Goal: Information Seeking & Learning: Learn about a topic

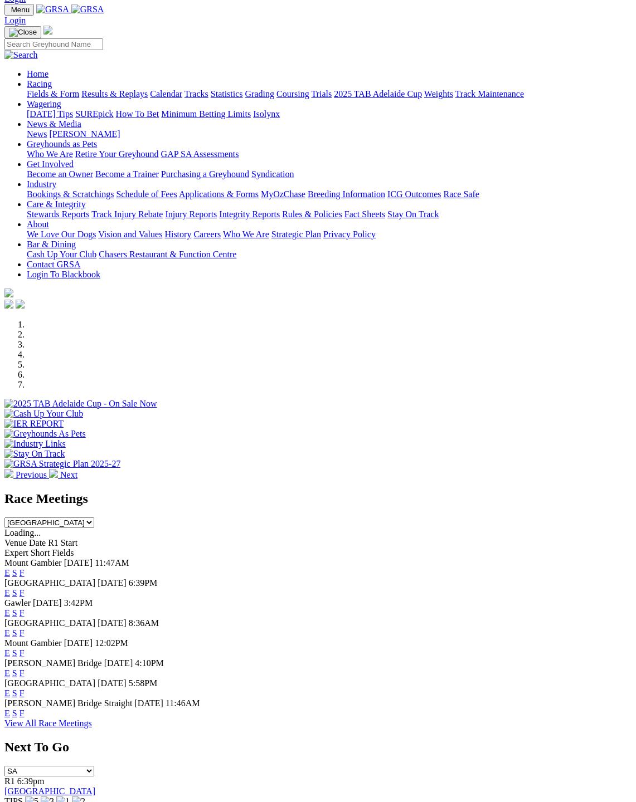
scroll to position [32, 0]
click at [25, 568] on link "F" at bounding box center [21, 572] width 5 height 9
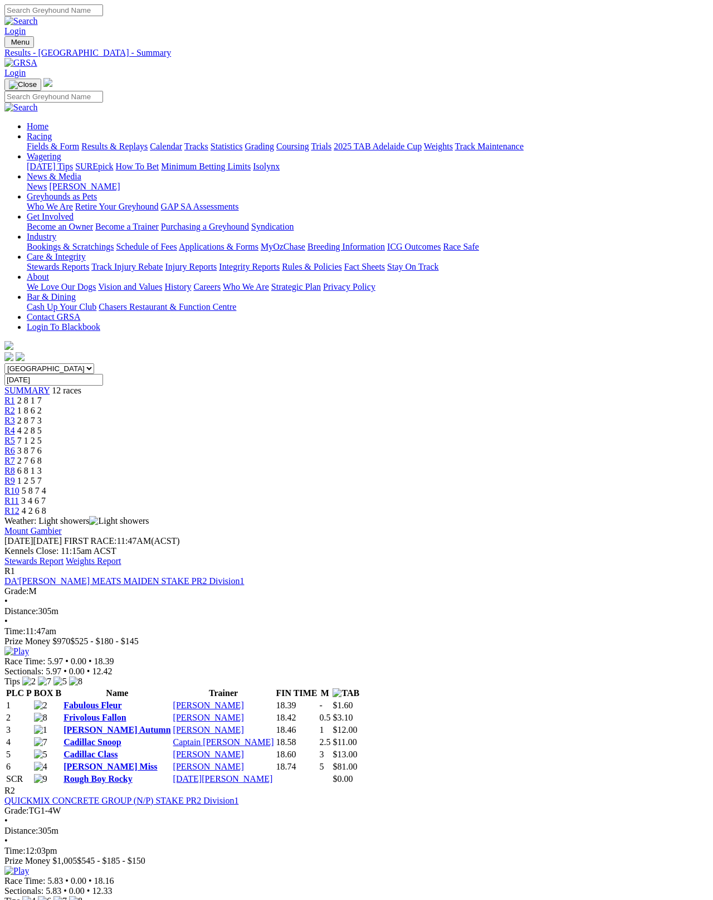
scroll to position [6, 0]
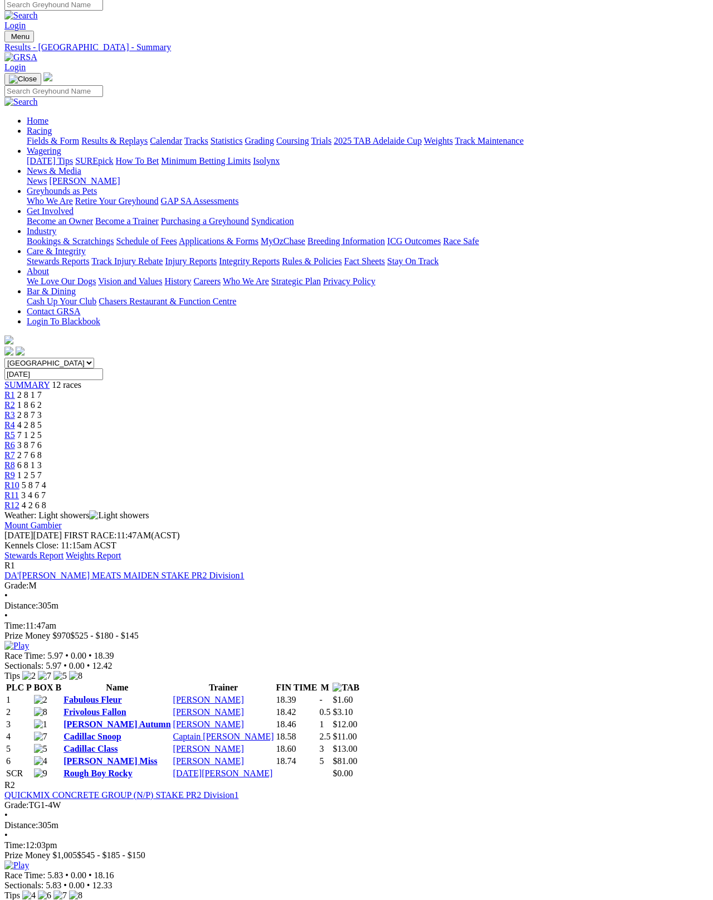
click at [64, 550] on link "Stewards Report" at bounding box center [33, 554] width 59 height 9
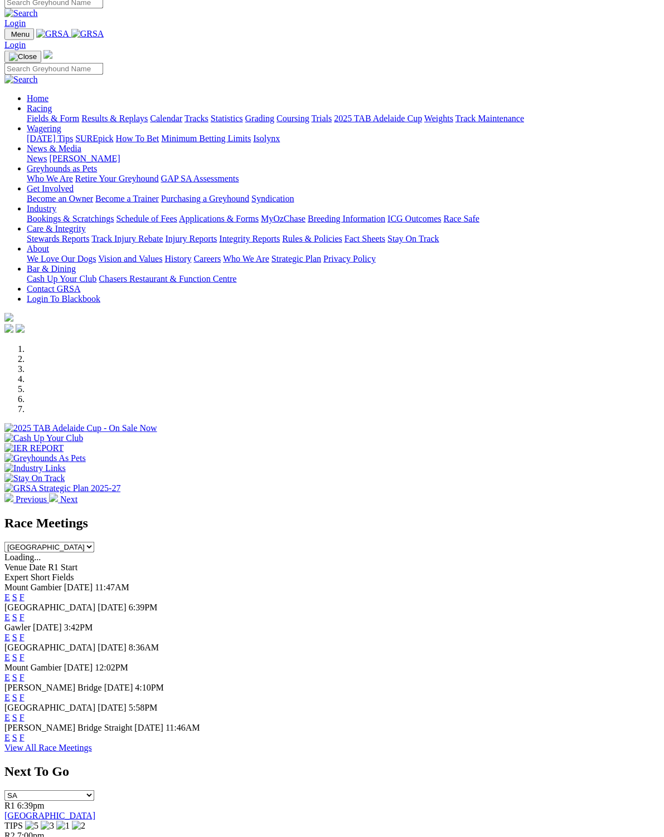
scroll to position [8, 0]
click at [25, 713] on link "F" at bounding box center [21, 717] width 5 height 9
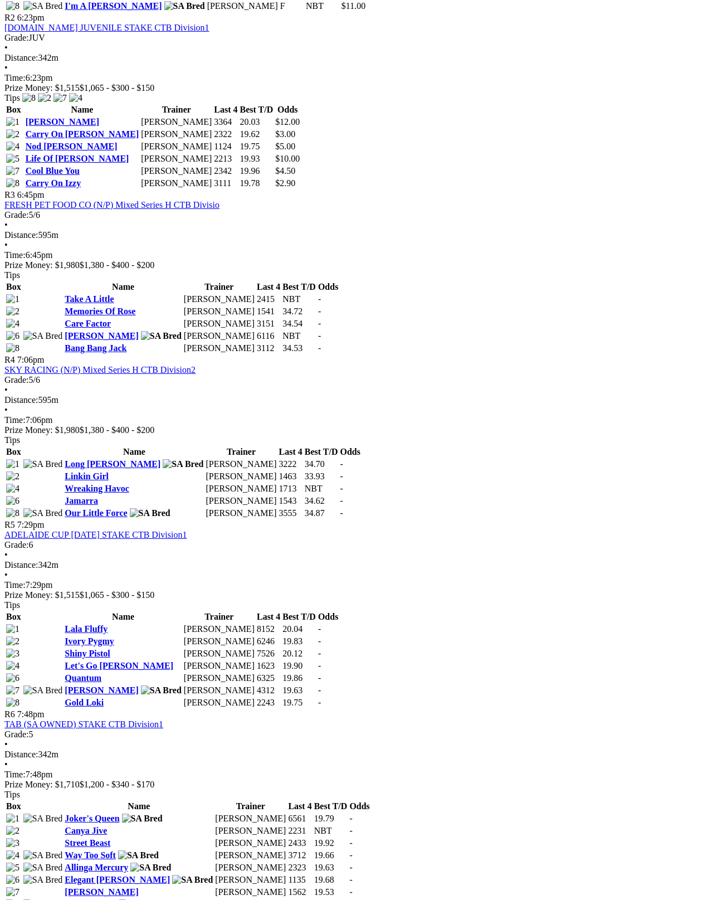
scroll to position [730, 0]
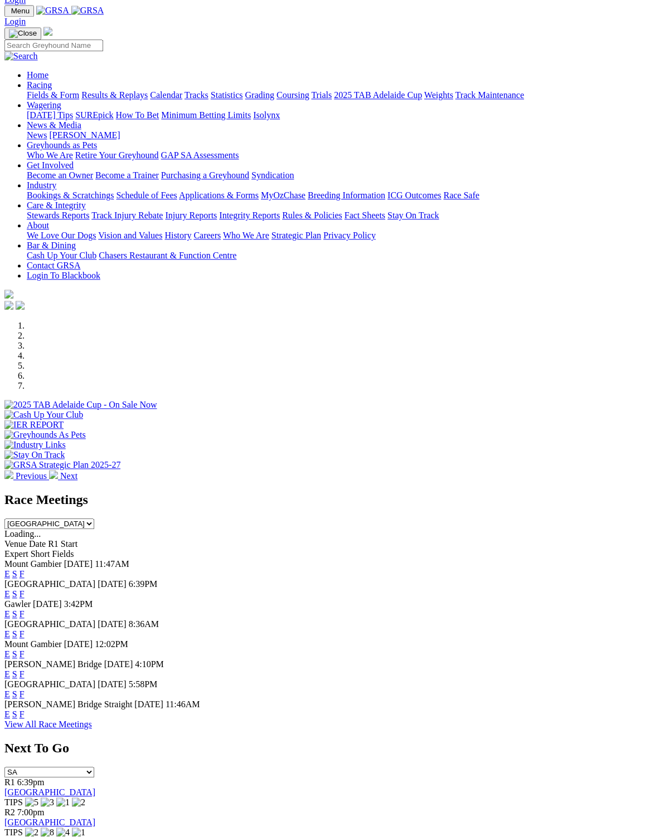
click at [94, 519] on select "South Australia New South Wales Northern Territory Queensland Tasmania Victoria…" at bounding box center [49, 524] width 90 height 11
select select "NSW"
click at [92, 730] on link "View All Race Meetings" at bounding box center [47, 724] width 87 height 9
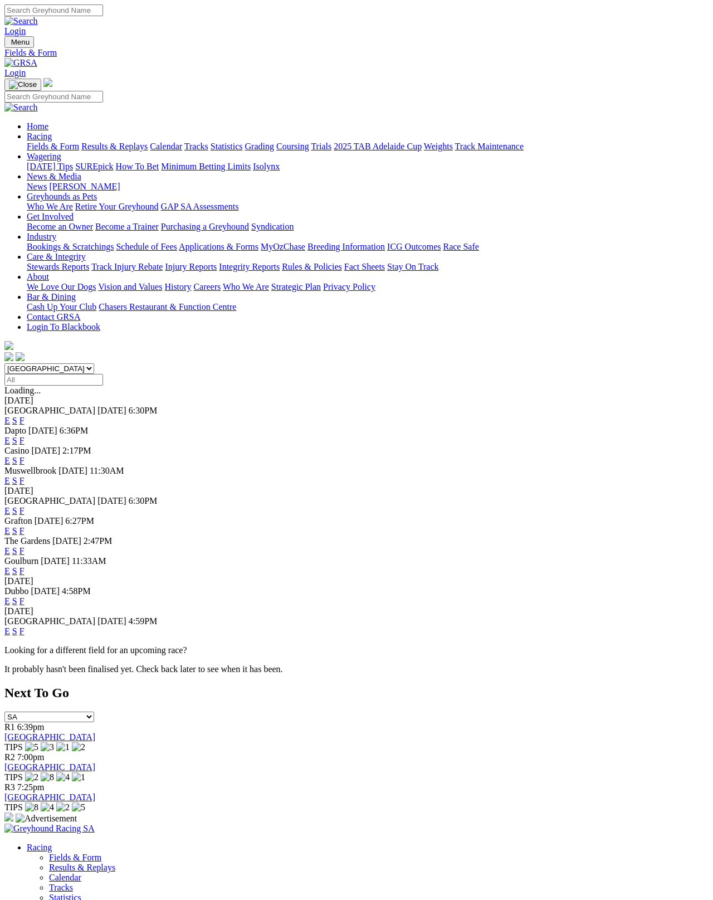
scroll to position [6, 0]
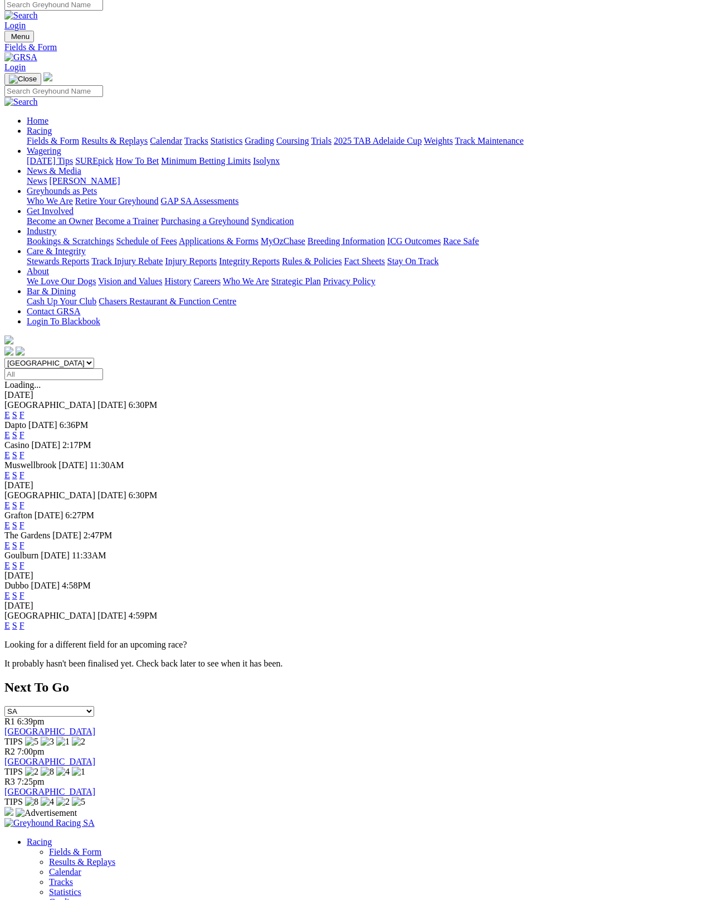
click at [76, 358] on select "[GEOGRAPHIC_DATA] [GEOGRAPHIC_DATA] [GEOGRAPHIC_DATA] [GEOGRAPHIC_DATA] [GEOGRA…" at bounding box center [49, 363] width 90 height 11
select select "SA"
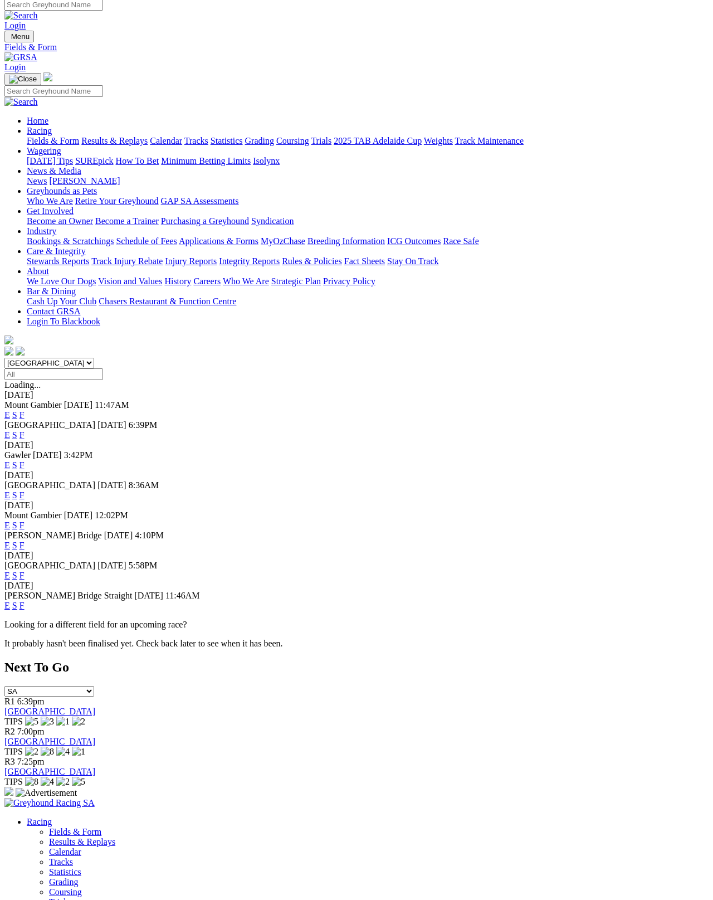
click at [25, 520] on link "F" at bounding box center [21, 524] width 5 height 9
